Goal: Information Seeking & Learning: Check status

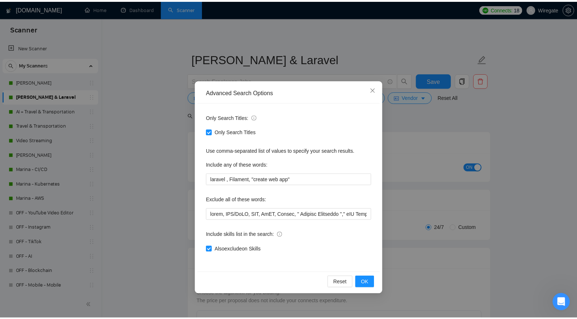
scroll to position [750, 0]
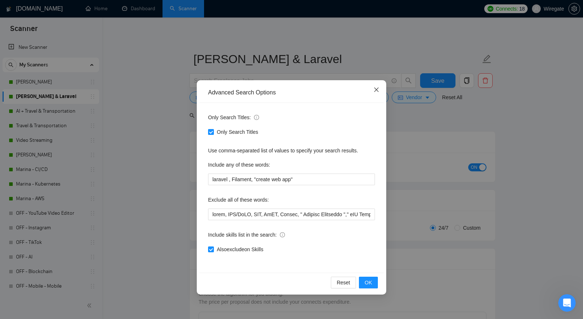
click at [377, 88] on icon "close" at bounding box center [376, 90] width 6 height 6
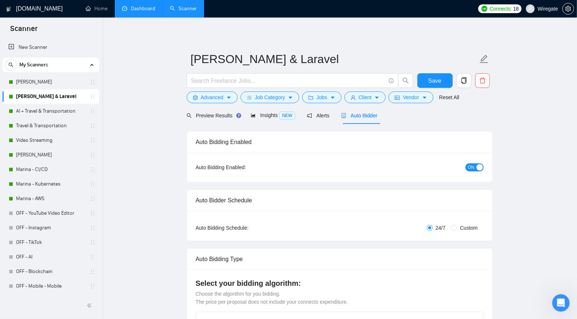
click at [130, 12] on link "Dashboard" at bounding box center [138, 8] width 33 height 6
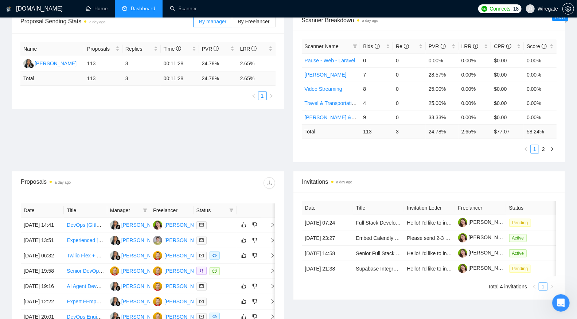
scroll to position [118, 0]
click at [65, 181] on time "a day ago" at bounding box center [63, 183] width 16 height 4
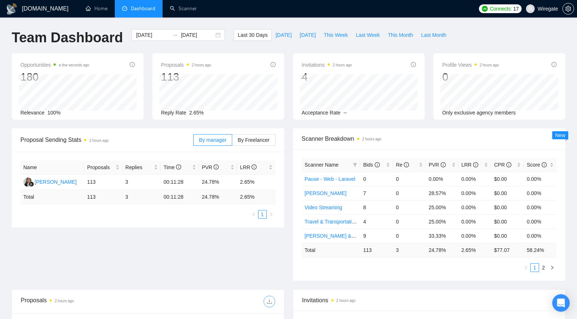
scroll to position [159, 0]
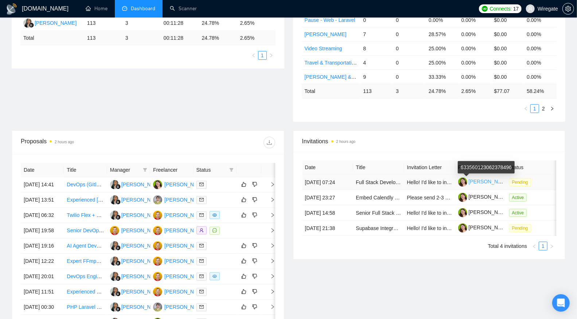
click at [489, 184] on link "[PERSON_NAME]" at bounding box center [484, 181] width 52 height 6
click at [378, 178] on td "Full Stack Developer (Laravel, React/Next.js) for fixing calculation on private…" at bounding box center [378, 181] width 51 height 15
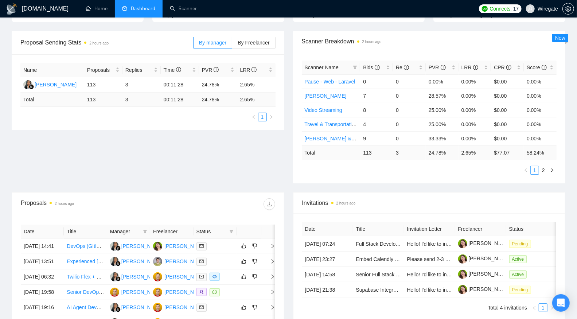
scroll to position [0, 0]
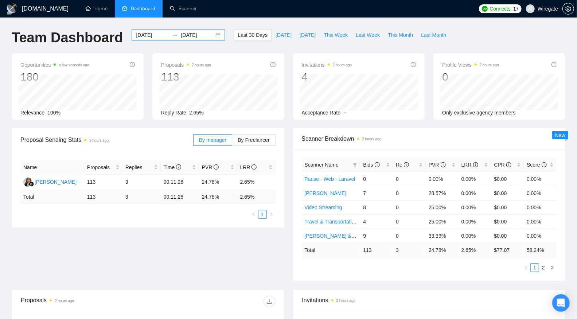
click at [215, 32] on div "2025-09-15 2025-10-15" at bounding box center [177, 35] width 93 height 12
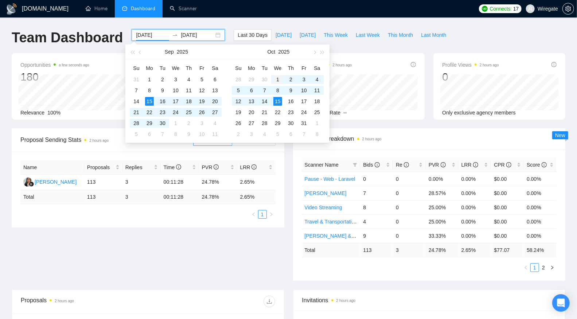
type input "2025-10-01"
click at [272, 77] on td "1" at bounding box center [277, 79] width 13 height 11
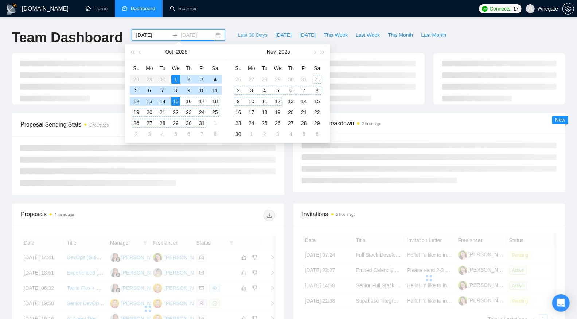
type input "[DATE]"
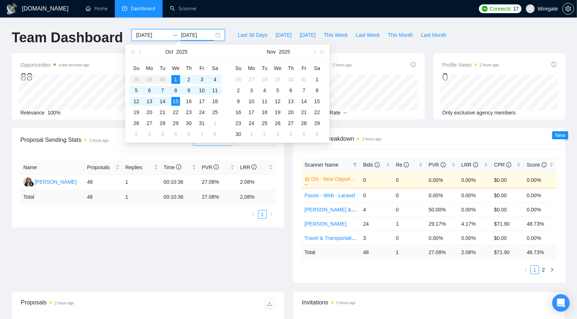
click at [342, 53] on div "Invitations 2 hours ago 1 Acceptance Rate --" at bounding box center [359, 86] width 132 height 66
